Goal: Information Seeking & Learning: Learn about a topic

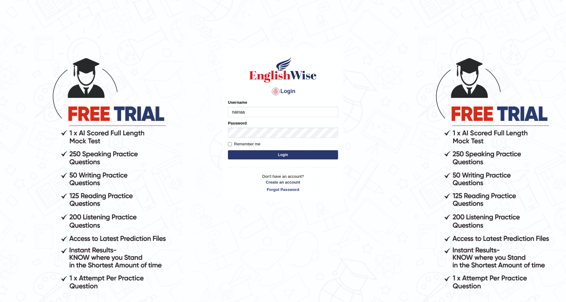
type input "nainaa"
click at [269, 156] on button "Login" at bounding box center [283, 154] width 110 height 9
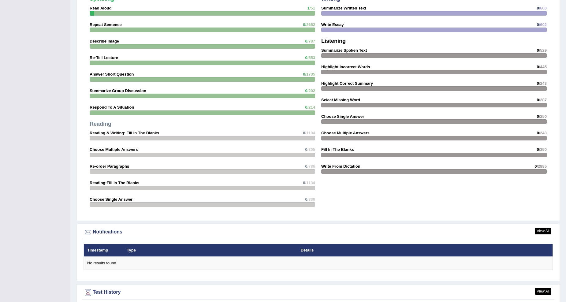
scroll to position [607, 0]
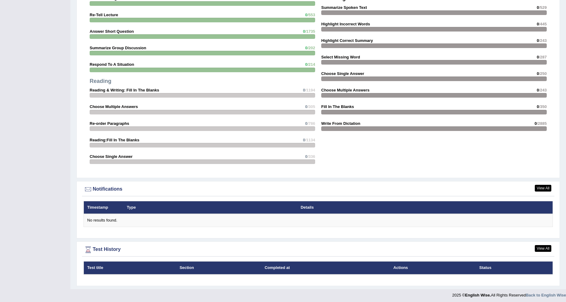
click at [129, 86] on div "Speaking Read Aloud 1 /51 Repeat Sentence 0 /2652 Describe Image 0 /787 Re-Tell…" at bounding box center [203, 60] width 232 height 220
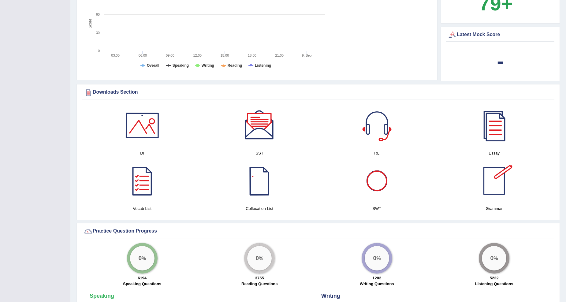
scroll to position [0, 0]
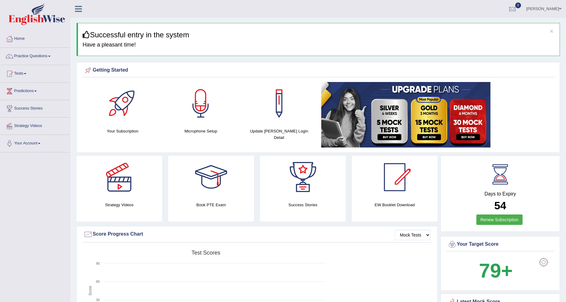
click at [34, 56] on link "Practice Questions" at bounding box center [35, 55] width 70 height 15
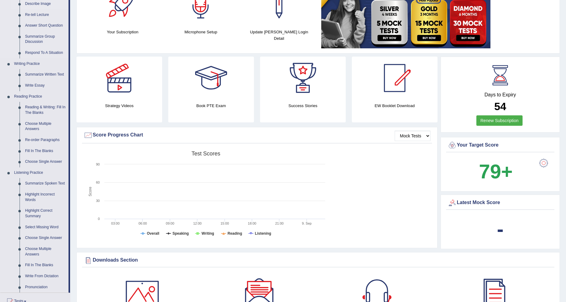
scroll to position [113, 0]
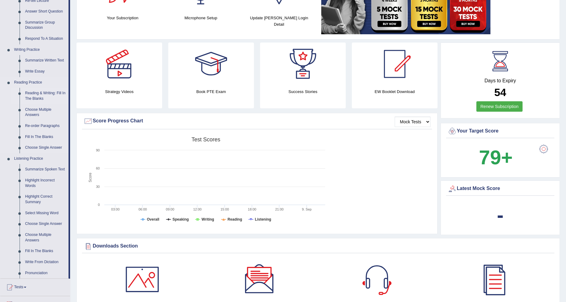
click at [39, 92] on link "Reading & Writing: Fill In The Blanks" at bounding box center [45, 96] width 46 height 16
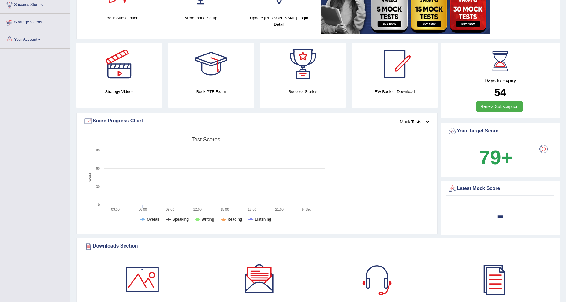
scroll to position [146, 0]
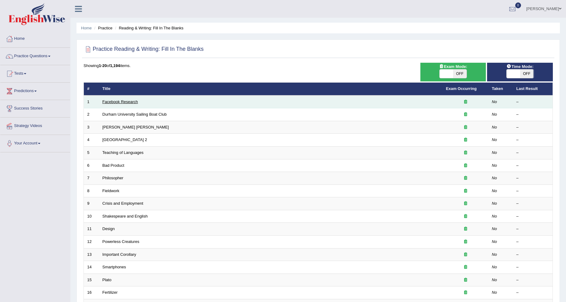
click at [132, 100] on link "Facebook Research" at bounding box center [121, 102] width 36 height 5
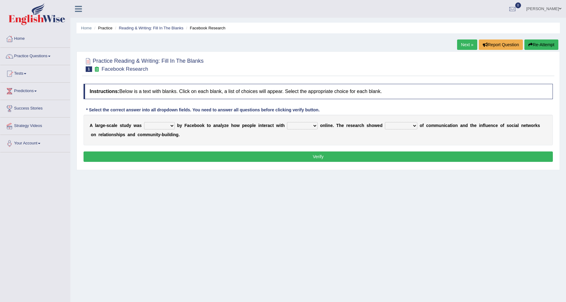
click at [171, 127] on select "surveyed had asked made" at bounding box center [159, 125] width 31 height 7
select select "made"
click at [144, 122] on select "surveyed had asked made" at bounding box center [159, 125] width 31 height 7
click at [160, 124] on select "surveyed had asked made" at bounding box center [159, 125] width 31 height 7
click at [314, 123] on select "together all each other another" at bounding box center [302, 125] width 31 height 7
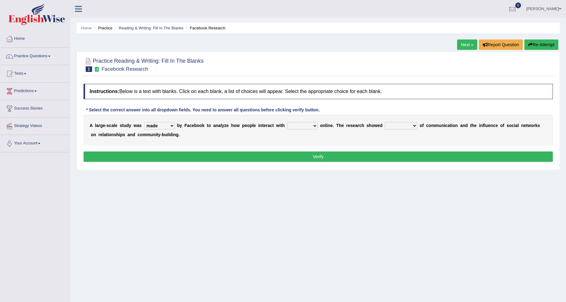
select select "each other"
click at [287, 122] on select "together all each other another" at bounding box center [302, 125] width 31 height 7
click at [417, 123] on select "advantages standards fellowships patterns" at bounding box center [401, 125] width 32 height 7
select select "advantages"
click at [385, 122] on select "advantages standards fellowships patterns" at bounding box center [401, 125] width 32 height 7
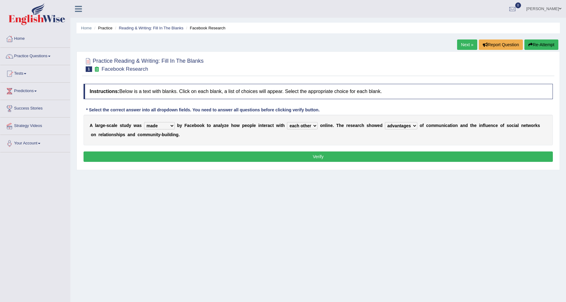
click at [409, 126] on select "advantages standards fellowships patterns" at bounding box center [401, 125] width 32 height 7
click at [414, 122] on select "advantages standards fellowships patterns" at bounding box center [401, 125] width 32 height 7
click at [183, 157] on button "Verify" at bounding box center [319, 157] width 470 height 10
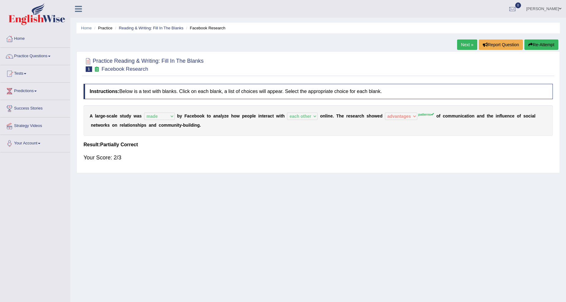
click at [429, 113] on sup "patterns" at bounding box center [427, 115] width 16 height 4
click at [463, 36] on div "Home Practice Reading & Writing: Fill In The Blanks Facebook Research Next » Re…" at bounding box center [318, 153] width 496 height 306
click at [463, 43] on link "Next »" at bounding box center [467, 44] width 20 height 10
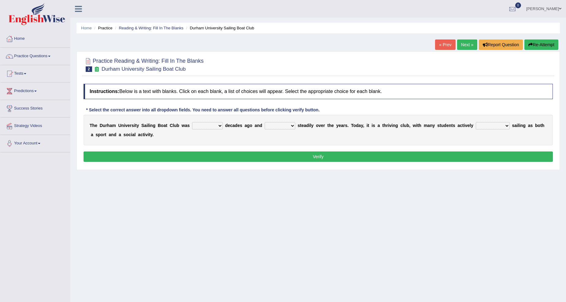
click at [219, 125] on select "found fund founded find" at bounding box center [207, 125] width 31 height 7
select select "found"
click at [192, 122] on select "found fund founded find" at bounding box center [207, 125] width 31 height 7
click at [292, 125] on select "grow growing has grown grown" at bounding box center [280, 125] width 31 height 7
select select "has grown"
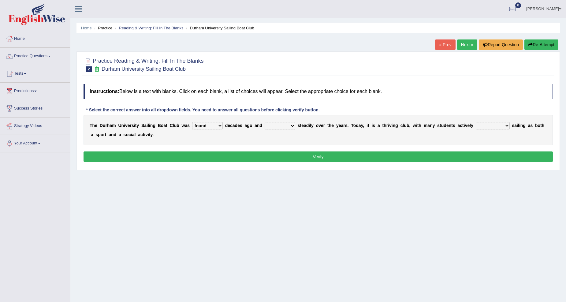
click at [265, 122] on select "grow growing has grown grown" at bounding box center [280, 125] width 31 height 7
click at [504, 123] on select "enjoy enjoyed are enjoying enjoying" at bounding box center [493, 125] width 34 height 7
select select "enjoying"
click at [476, 122] on select "enjoy enjoyed are enjoying enjoying" at bounding box center [493, 125] width 34 height 7
click at [223, 153] on button "Verify" at bounding box center [319, 157] width 470 height 10
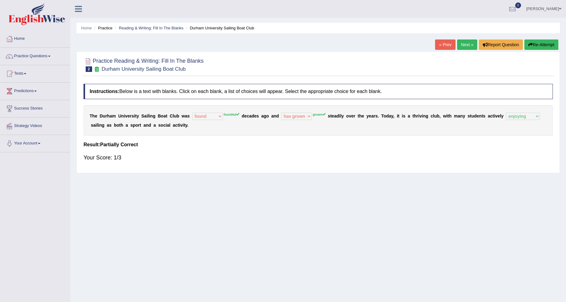
click at [468, 40] on link "Next »" at bounding box center [467, 44] width 20 height 10
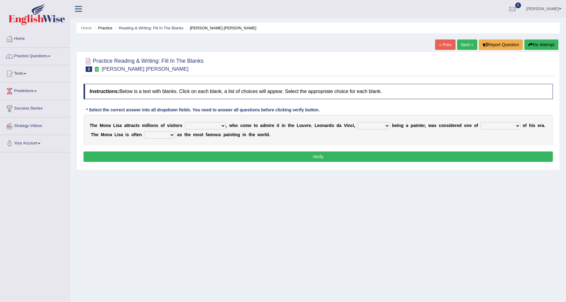
click at [221, 126] on select "around the year the all year all year round per year" at bounding box center [205, 125] width 41 height 7
click at [185, 122] on select "around the year the all year all year round per year" at bounding box center [205, 125] width 41 height 7
click at [204, 122] on select "around the year the all year all year round per year" at bounding box center [205, 125] width 41 height 7
select select "around the year"
click at [185, 122] on select "around the year the all year all year round per year" at bounding box center [205, 125] width 41 height 7
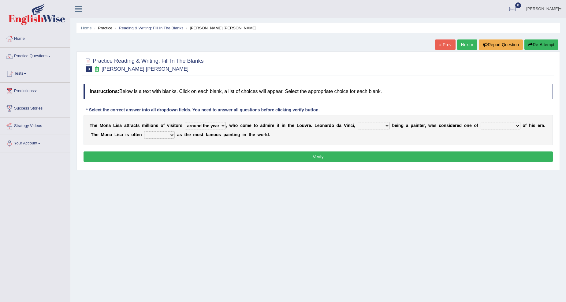
click at [386, 125] on select "rather than as much as as well as as long as" at bounding box center [374, 125] width 32 height 7
select select "rather than"
click at [358, 122] on select "rather than as much as as well as as long as" at bounding box center [374, 125] width 32 height 7
click at [513, 127] on select "better artists artist the better artist the best artists" at bounding box center [501, 125] width 40 height 7
select select "the best artists"
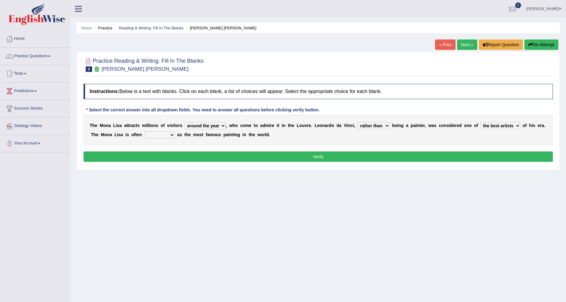
click at [481, 122] on select "better artists artist the better artist the best artists" at bounding box center [501, 125] width 40 height 7
click at [385, 125] on select "rather than as much as as well as as long as" at bounding box center [374, 125] width 32 height 7
select select "as long as"
click at [358, 122] on select "rather than as much as as well as as long as" at bounding box center [374, 125] width 32 height 7
click at [385, 125] on select "rather than as much as as well as as long as" at bounding box center [374, 125] width 32 height 7
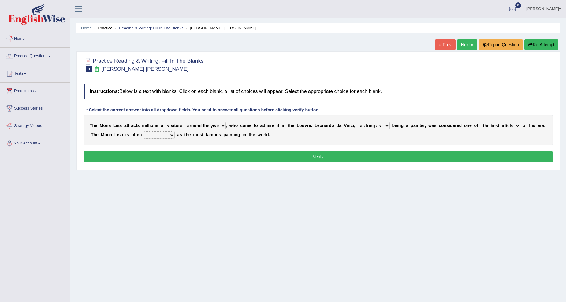
click at [170, 135] on select "classified suggested predicted described" at bounding box center [159, 134] width 31 height 7
select select "described"
click at [144, 131] on select "classified suggested predicted described" at bounding box center [159, 134] width 31 height 7
click at [171, 136] on select "classified suggested predicted described" at bounding box center [159, 134] width 31 height 7
click at [307, 155] on button "Verify" at bounding box center [319, 157] width 470 height 10
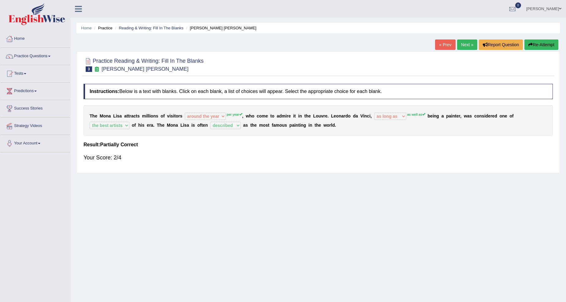
click at [466, 44] on link "Next »" at bounding box center [467, 44] width 20 height 10
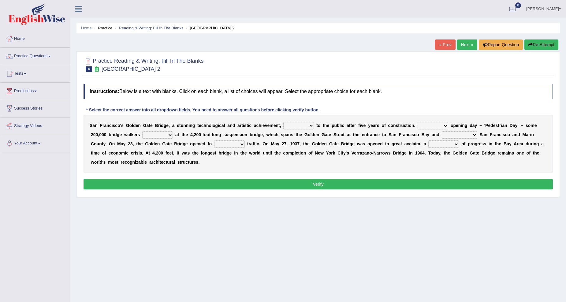
click at [309, 125] on select "opens closes appears equals" at bounding box center [299, 125] width 31 height 7
select select "opens"
click at [284, 122] on select "opens closes appears equals" at bounding box center [299, 125] width 31 height 7
click at [441, 126] on select "On During Since When" at bounding box center [433, 125] width 31 height 7
select select "On"
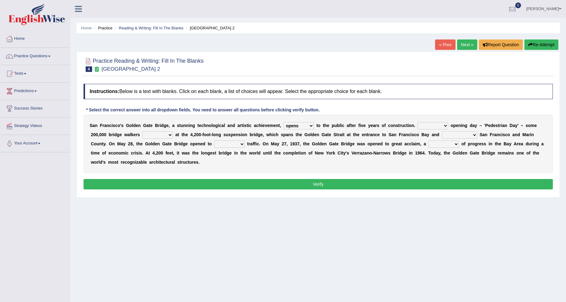
click at [418, 122] on select "On During Since When" at bounding box center [433, 125] width 31 height 7
click at [167, 134] on select "stationed looked marveled laughed" at bounding box center [157, 134] width 31 height 7
select select "looked"
click at [142, 131] on select "stationed looked marveled laughed" at bounding box center [157, 134] width 31 height 7
click at [474, 135] on select "separates connects channels differentiates" at bounding box center [460, 134] width 36 height 7
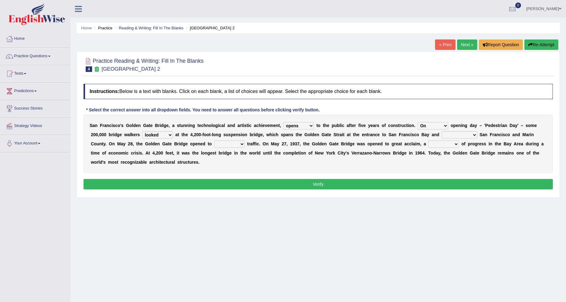
select select "connects"
click at [442, 131] on select "separates connects channels differentiates" at bounding box center [460, 134] width 36 height 7
click at [241, 143] on select "aquatic vehicular airborne watertight" at bounding box center [229, 144] width 31 height 7
select select "vehicular"
click at [214, 141] on select "aquatic vehicular airborne watertight" at bounding box center [229, 144] width 31 height 7
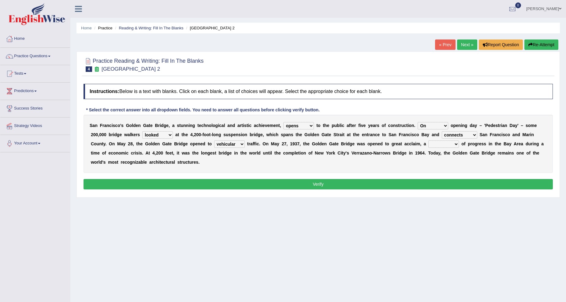
click at [455, 142] on select "denial symbol technique yield" at bounding box center [444, 144] width 31 height 7
click at [429, 141] on select "denial symbol technique yield" at bounding box center [444, 144] width 31 height 7
click at [452, 144] on select "denial symbol technique yield" at bounding box center [444, 144] width 31 height 7
select select "symbol"
click at [429, 141] on select "denial symbol technique yield" at bounding box center [444, 144] width 31 height 7
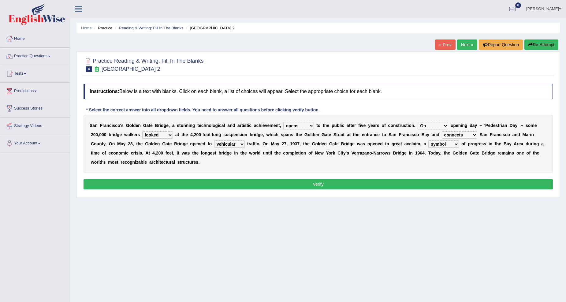
click at [347, 185] on button "Verify" at bounding box center [319, 184] width 470 height 10
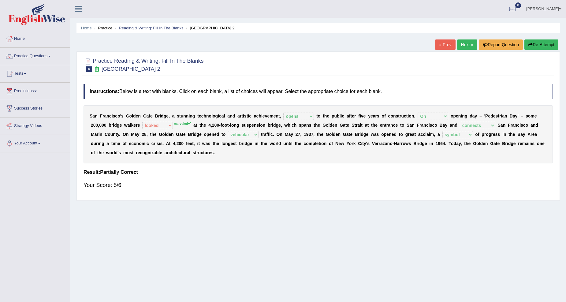
click at [464, 38] on div "Home Practice Reading & Writing: Fill In The Blanks Golden Gate Bridge 2 « Prev…" at bounding box center [318, 153] width 496 height 306
click at [461, 45] on link "Next »" at bounding box center [467, 44] width 20 height 10
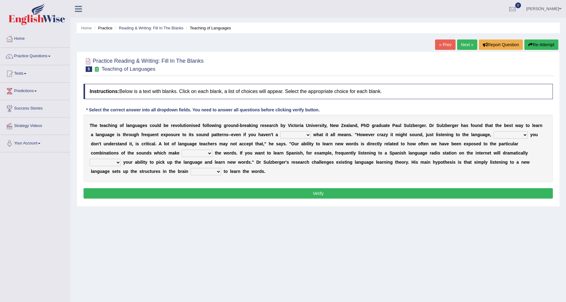
click at [310, 137] on select "dew claw clue due" at bounding box center [295, 134] width 31 height 7
select select "clue"
click at [280, 131] on select "dew claw clue due" at bounding box center [295, 134] width 31 height 7
click at [515, 133] on select "but also all together even though if so" at bounding box center [511, 134] width 34 height 7
select select "even though"
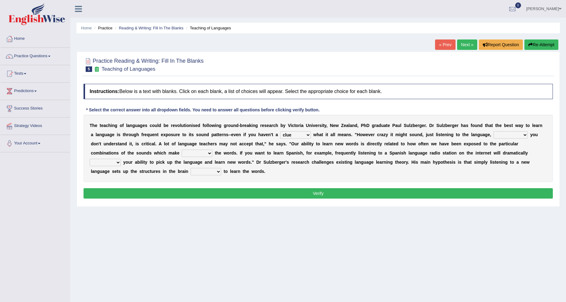
click at [494, 131] on select "but also all together even though if so" at bounding box center [511, 134] width 34 height 7
click at [203, 153] on select "down up of on" at bounding box center [197, 153] width 31 height 7
select select "up"
click at [182, 150] on select "down up of on" at bounding box center [197, 153] width 31 height 7
click at [111, 163] on select "evaluate exaggerate describe boost" at bounding box center [105, 162] width 31 height 7
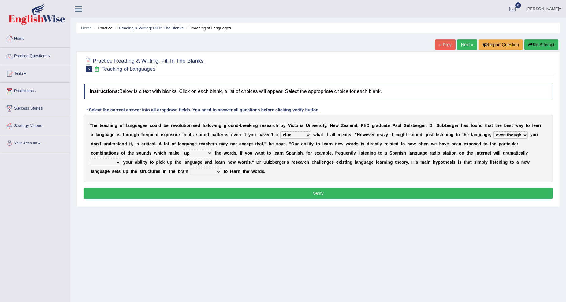
select select "boost"
click at [90, 159] on select "evaluate exaggerate describe boost" at bounding box center [105, 162] width 31 height 7
click at [214, 171] on select "requiring required directed to require" at bounding box center [206, 171] width 31 height 7
select select "requiring"
click at [191, 168] on select "requiring required directed to require" at bounding box center [206, 171] width 31 height 7
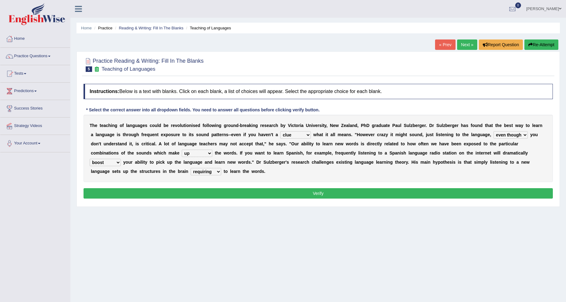
click at [211, 197] on button "Verify" at bounding box center [319, 193] width 470 height 10
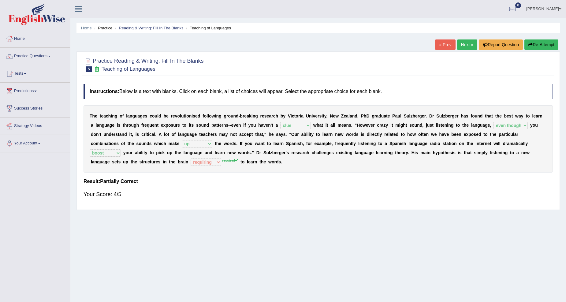
click at [466, 42] on link "Next »" at bounding box center [467, 44] width 20 height 10
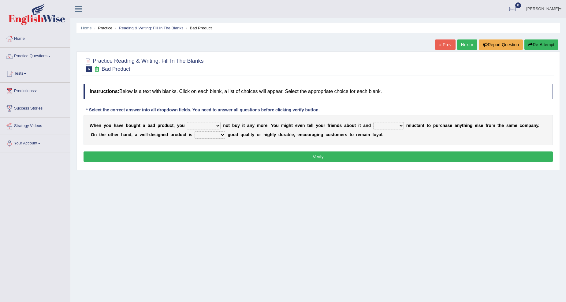
click at [206, 124] on select "would have should have should" at bounding box center [204, 125] width 34 height 7
select select "would"
click at [187, 122] on select "would have should have should" at bounding box center [204, 125] width 34 height 7
click at [216, 122] on select "would have should have should" at bounding box center [204, 125] width 34 height 7
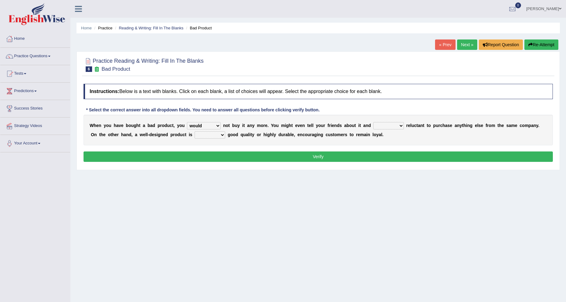
click at [400, 125] on select "is are be being" at bounding box center [389, 125] width 31 height 7
select select "being"
click at [374, 122] on select "is are be being" at bounding box center [389, 125] width 31 height 7
click at [218, 133] on select "both also neither either" at bounding box center [210, 134] width 31 height 7
select select "either"
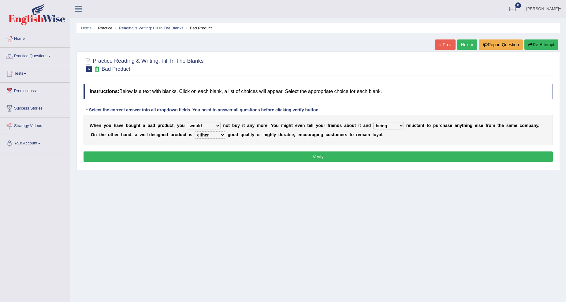
click at [195, 131] on select "both also neither either" at bounding box center [210, 134] width 31 height 7
click at [276, 158] on button "Verify" at bounding box center [319, 157] width 470 height 10
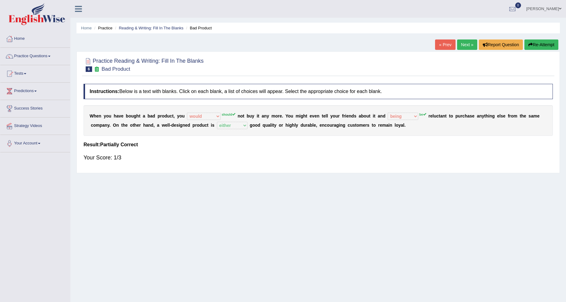
click at [469, 43] on link "Next »" at bounding box center [467, 44] width 20 height 10
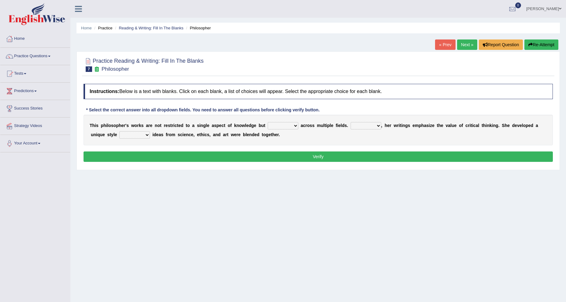
click at [290, 123] on select "constrain contain assemble extend" at bounding box center [283, 125] width 31 height 7
click at [268, 122] on select "constrain contain assemble extend" at bounding box center [283, 125] width 31 height 7
click at [285, 123] on select "constrain contain assemble extend" at bounding box center [283, 125] width 31 height 7
select select "extend"
click at [268, 122] on select "constrain contain assemble extend" at bounding box center [283, 125] width 31 height 7
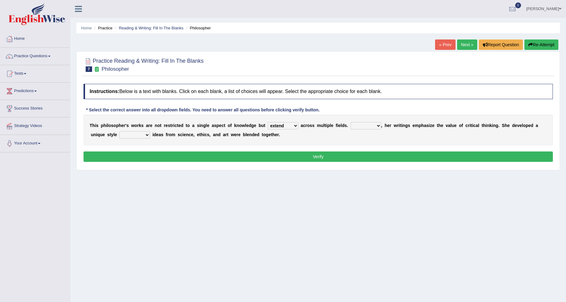
click at [377, 126] on select "Rather So Moreover Likely" at bounding box center [366, 125] width 31 height 7
select select "Moreover"
click at [351, 122] on select "Rather So Moreover Likely" at bounding box center [366, 125] width 31 height 7
click at [141, 134] on select "in that that which in which" at bounding box center [134, 134] width 31 height 7
select select "in which"
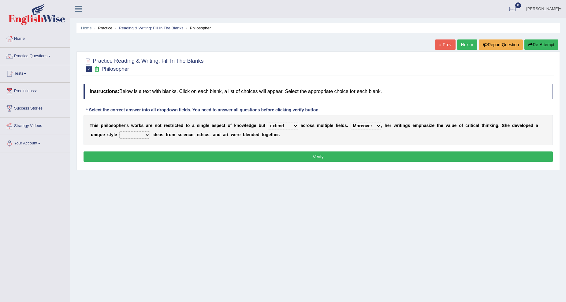
click at [119, 131] on select "in that that which in which" at bounding box center [134, 134] width 31 height 7
click at [182, 154] on button "Verify" at bounding box center [319, 157] width 470 height 10
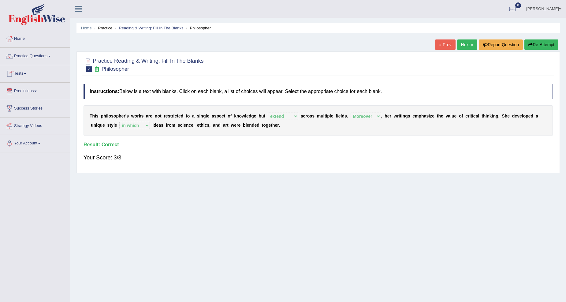
click at [17, 39] on link "Home" at bounding box center [35, 37] width 70 height 15
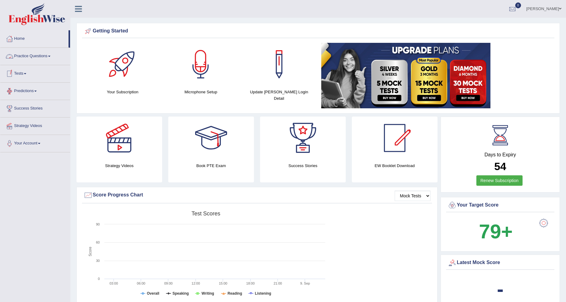
click at [25, 51] on link "Practice Questions" at bounding box center [35, 55] width 70 height 15
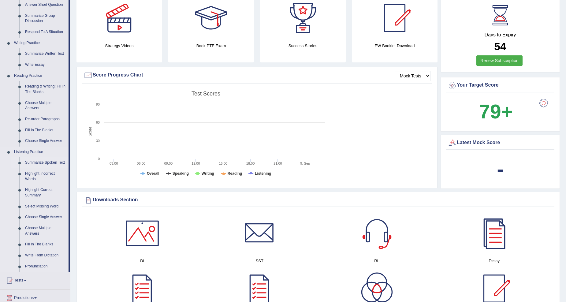
scroll to position [113, 0]
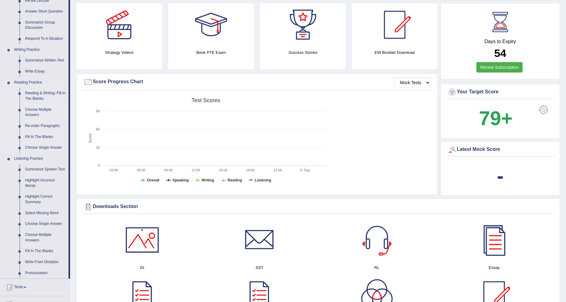
click at [31, 112] on link "Choose Multiple Answers" at bounding box center [45, 112] width 46 height 16
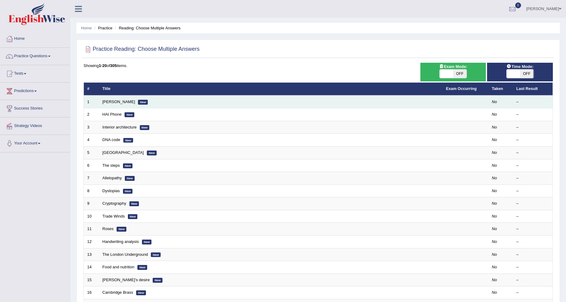
drag, startPoint x: 0, startPoint y: 0, endPoint x: 133, endPoint y: 103, distance: 168.7
click at [138, 103] on em "New" at bounding box center [143, 102] width 10 height 5
click at [117, 101] on link "[PERSON_NAME]" at bounding box center [119, 102] width 33 height 5
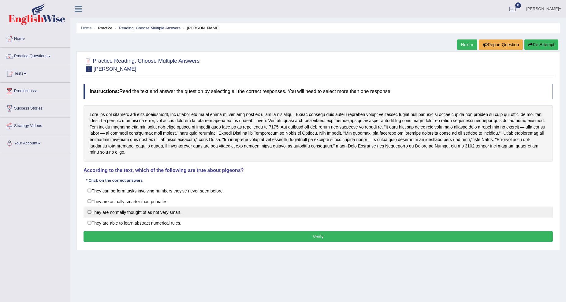
click at [87, 215] on label "They are normally thought of as not very smart." at bounding box center [319, 212] width 470 height 11
checkbox input "true"
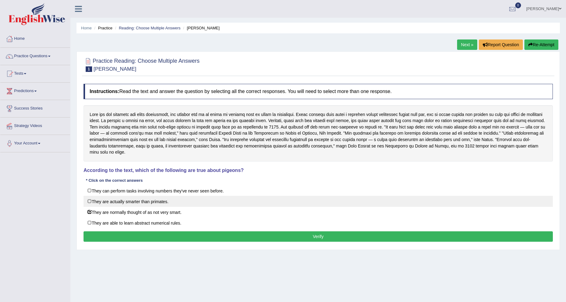
click at [89, 201] on label "They are actually smarter than primates." at bounding box center [319, 201] width 470 height 11
checkbox input "true"
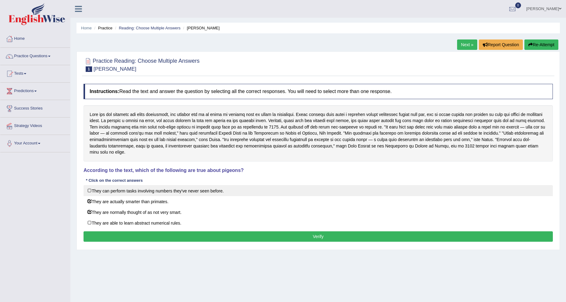
click at [89, 193] on label "They can perform tasks involving numbers they've never seen before." at bounding box center [319, 190] width 470 height 11
checkbox input "true"
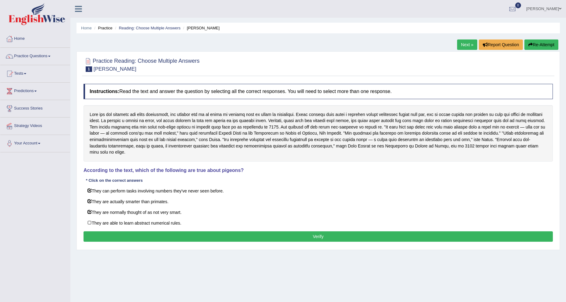
click at [213, 235] on button "Verify" at bounding box center [319, 236] width 470 height 10
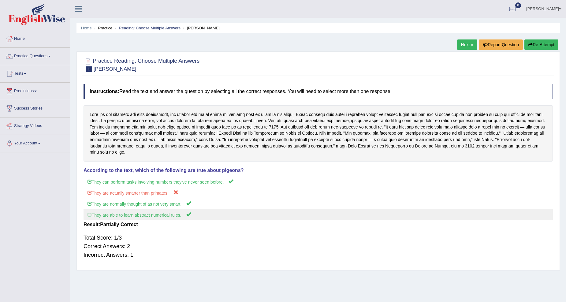
click at [88, 214] on label "They are able to learn abstract numerical rules." at bounding box center [319, 214] width 470 height 11
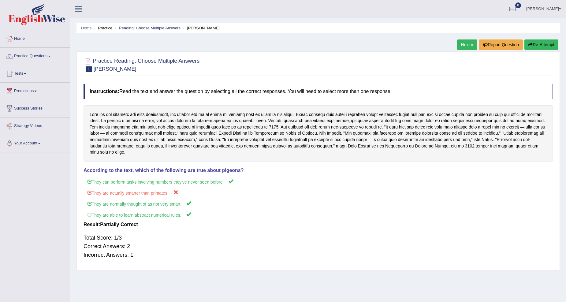
click at [466, 44] on link "Next »" at bounding box center [467, 44] width 20 height 10
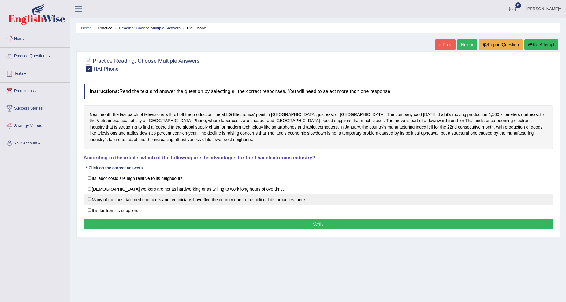
click at [89, 203] on label "Many of the most talented engineers and technicians have fled the country due t…" at bounding box center [319, 199] width 470 height 11
checkbox input "true"
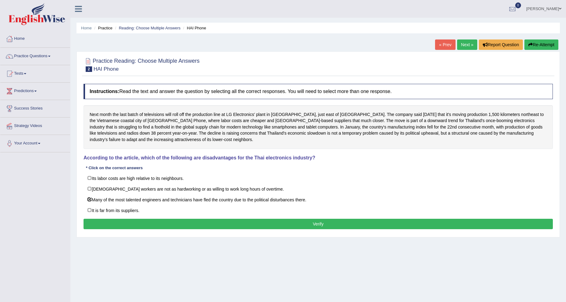
click at [127, 227] on button "Verify" at bounding box center [319, 224] width 470 height 10
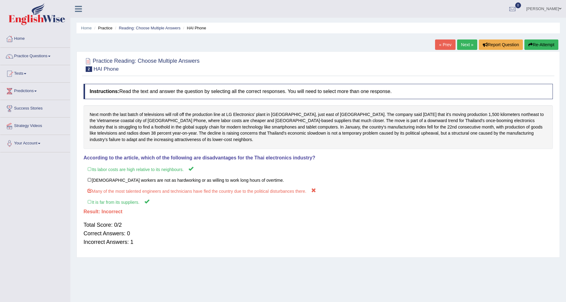
click at [537, 45] on button "Re-Attempt" at bounding box center [542, 44] width 34 height 10
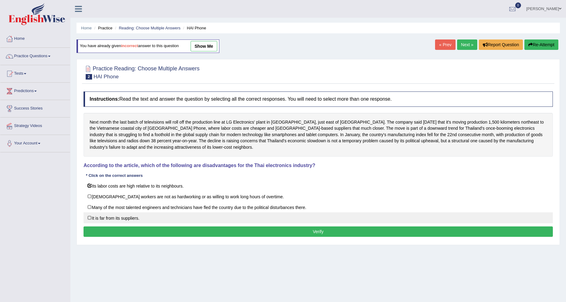
click at [90, 222] on label "It is far from its suppliers." at bounding box center [319, 217] width 470 height 11
checkbox input "true"
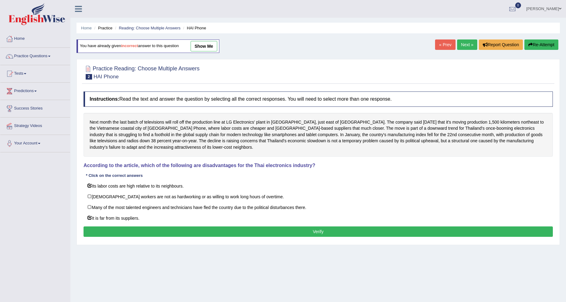
click at [183, 234] on button "Verify" at bounding box center [319, 232] width 470 height 10
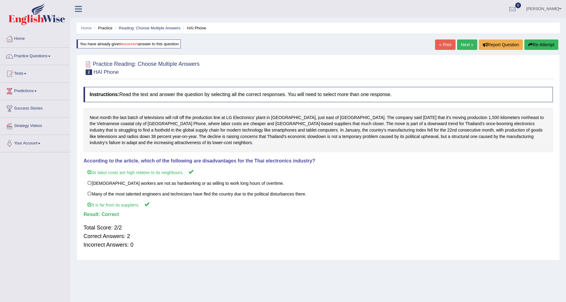
click at [457, 39] on link "Next »" at bounding box center [467, 44] width 20 height 10
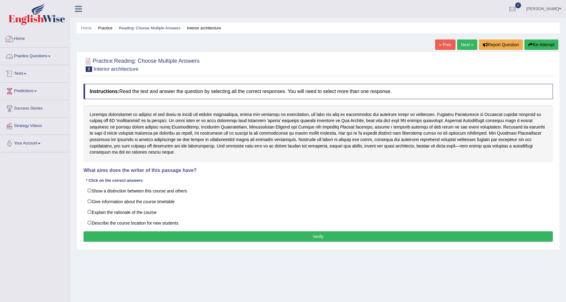
click at [7, 40] on div at bounding box center [9, 38] width 9 height 9
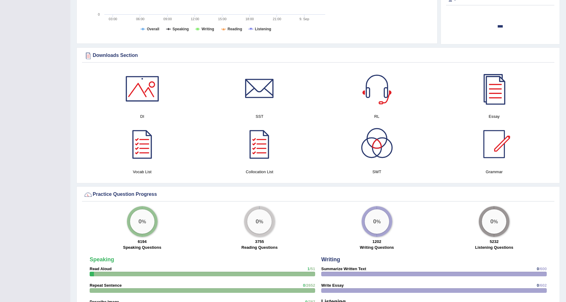
scroll to position [453, 0]
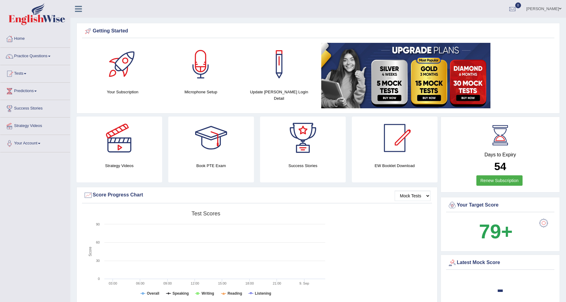
click at [550, 9] on link "[PERSON_NAME]" at bounding box center [544, 8] width 44 height 16
click at [520, 79] on link "Log out" at bounding box center [533, 86] width 66 height 14
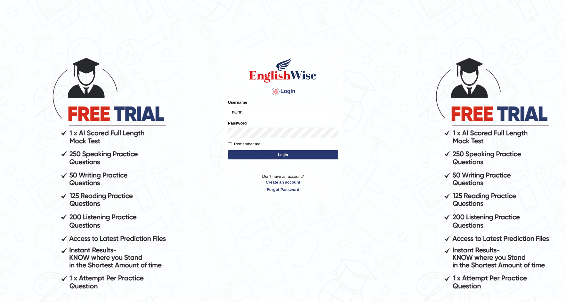
type input "nainaa"
click at [268, 152] on button "Login" at bounding box center [283, 154] width 110 height 9
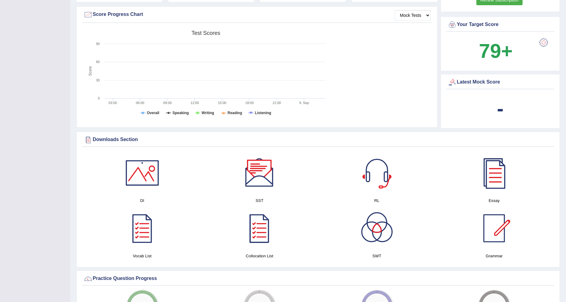
scroll to position [227, 0]
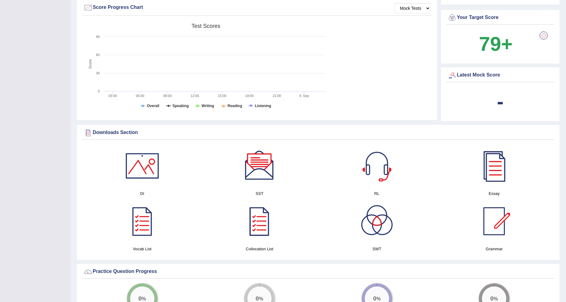
click at [157, 78] on rect at bounding box center [206, 68] width 245 height 95
click at [429, 6] on select "Mock Tests" at bounding box center [413, 8] width 36 height 10
click at [395, 3] on select "Mock Tests" at bounding box center [413, 8] width 36 height 10
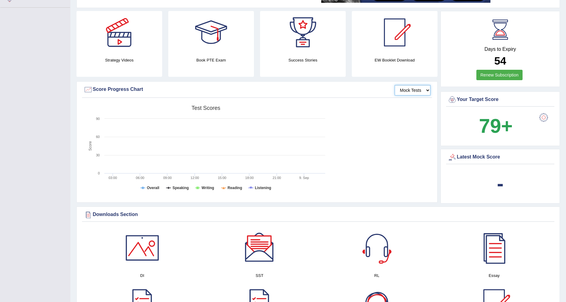
scroll to position [0, 0]
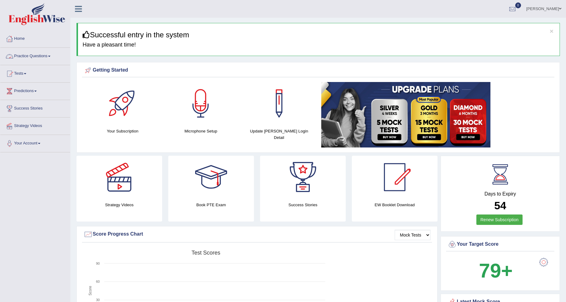
click at [29, 58] on link "Practice Questions" at bounding box center [35, 55] width 70 height 15
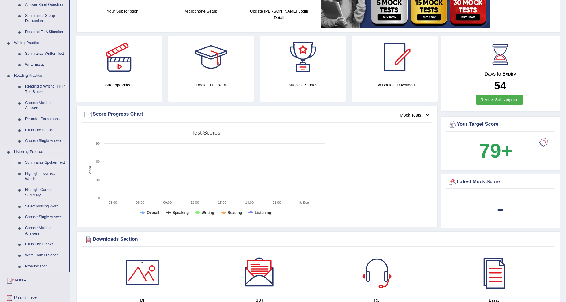
scroll to position [113, 0]
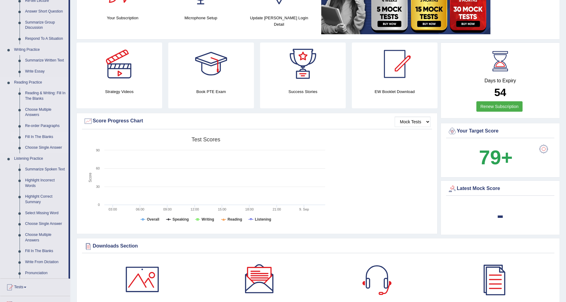
click at [35, 134] on link "Fill In The Blanks" at bounding box center [45, 137] width 46 height 11
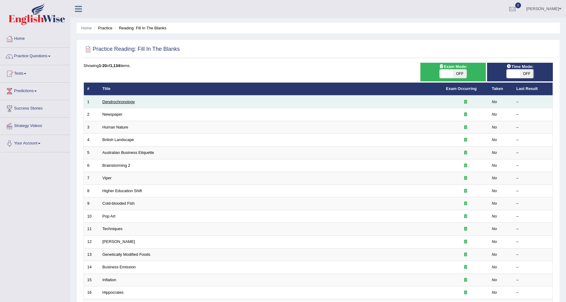
click at [132, 101] on link "Dendrochronology" at bounding box center [119, 102] width 32 height 5
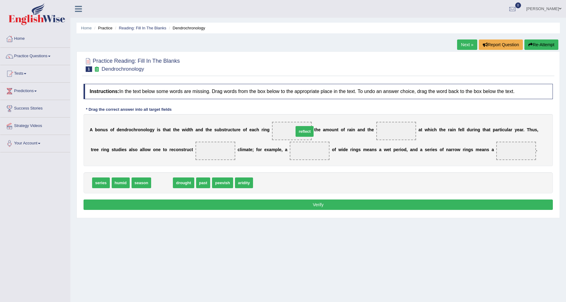
drag, startPoint x: 166, startPoint y: 182, endPoint x: 308, endPoint y: 131, distance: 151.0
click at [554, 5] on link "Naina Sajwan" at bounding box center [544, 8] width 44 height 16
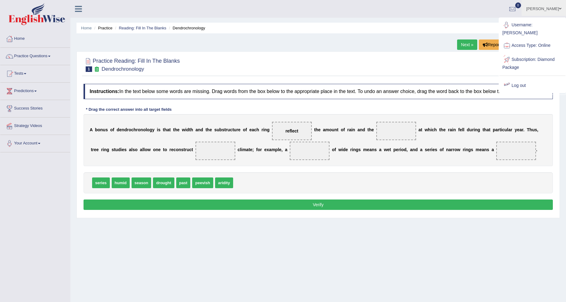
click at [524, 79] on link "Log out" at bounding box center [533, 86] width 66 height 14
